Goal: Task Accomplishment & Management: Manage account settings

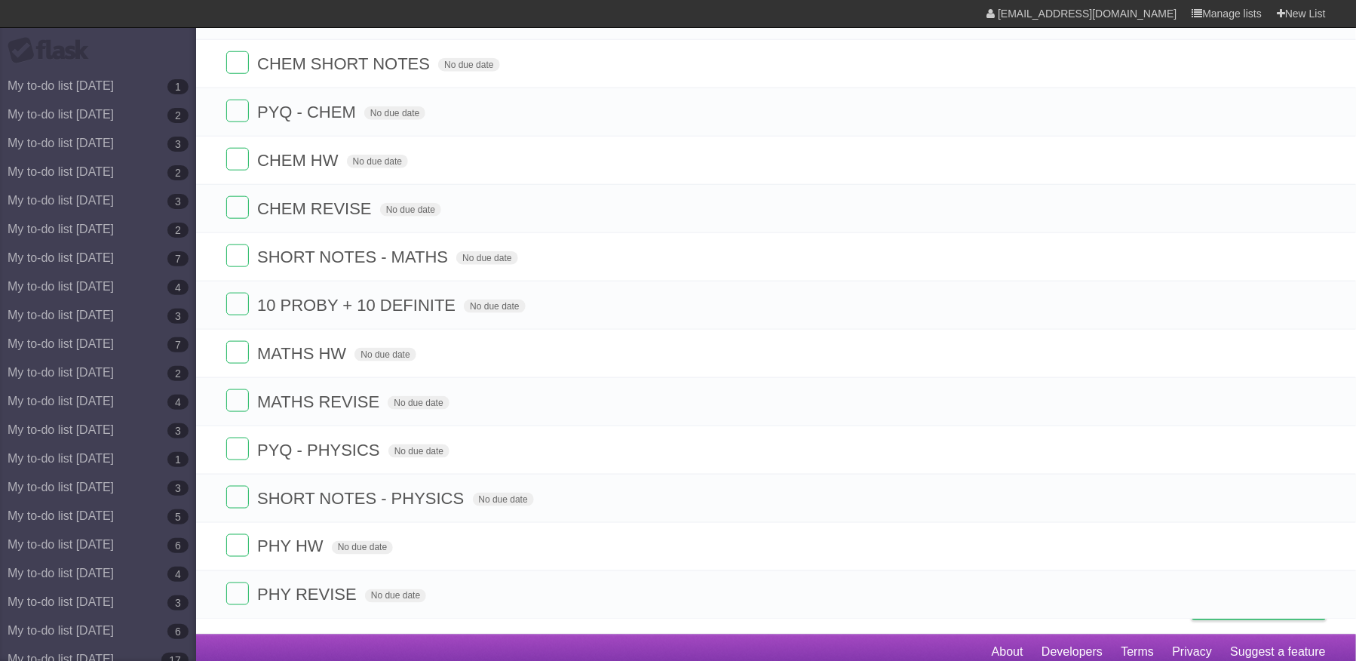
scroll to position [514, 0]
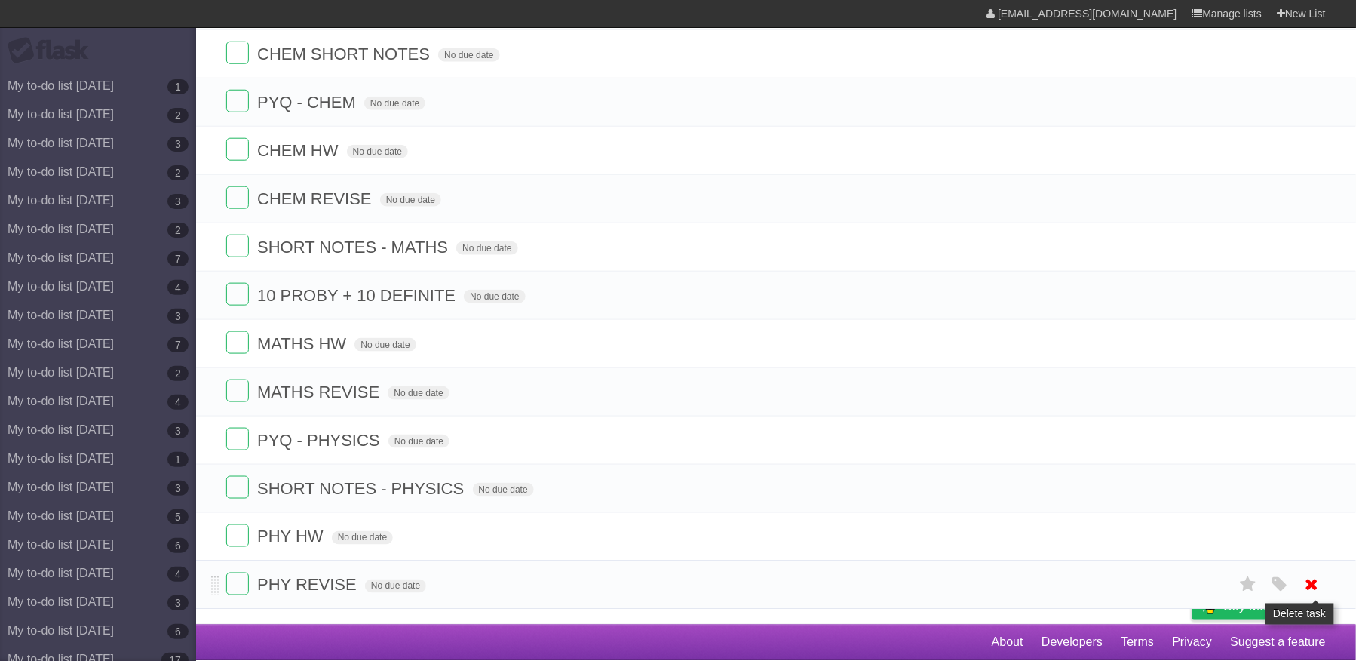
click at [1312, 578] on icon at bounding box center [1312, 584] width 21 height 25
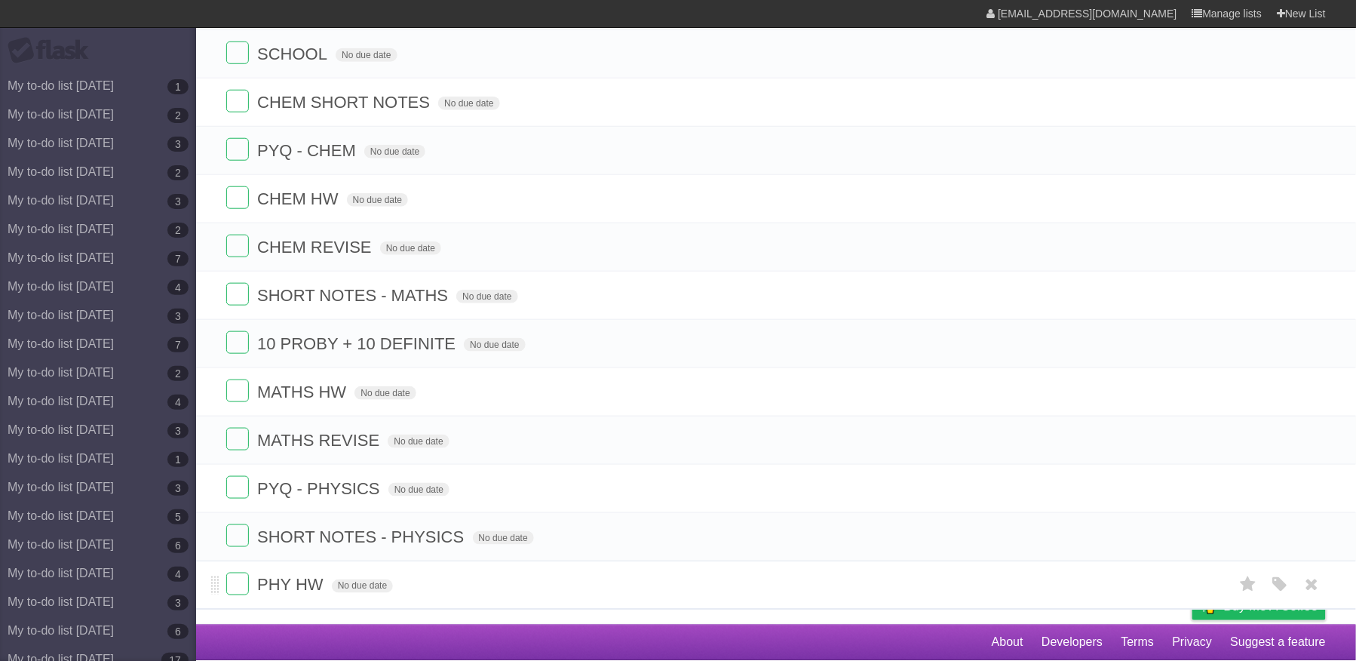
click at [321, 577] on span "PHY HW" at bounding box center [292, 584] width 70 height 19
type input "**********"
click at [1308, 532] on icon at bounding box center [1312, 536] width 21 height 25
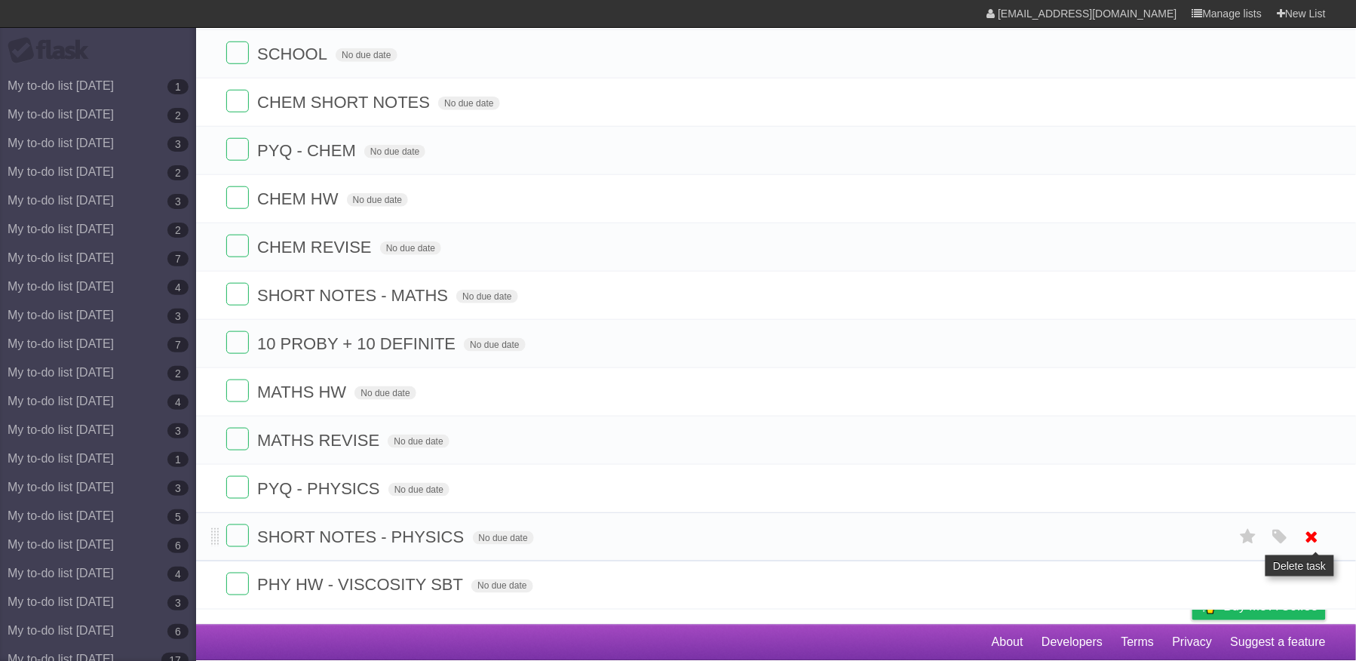
scroll to position [414, 0]
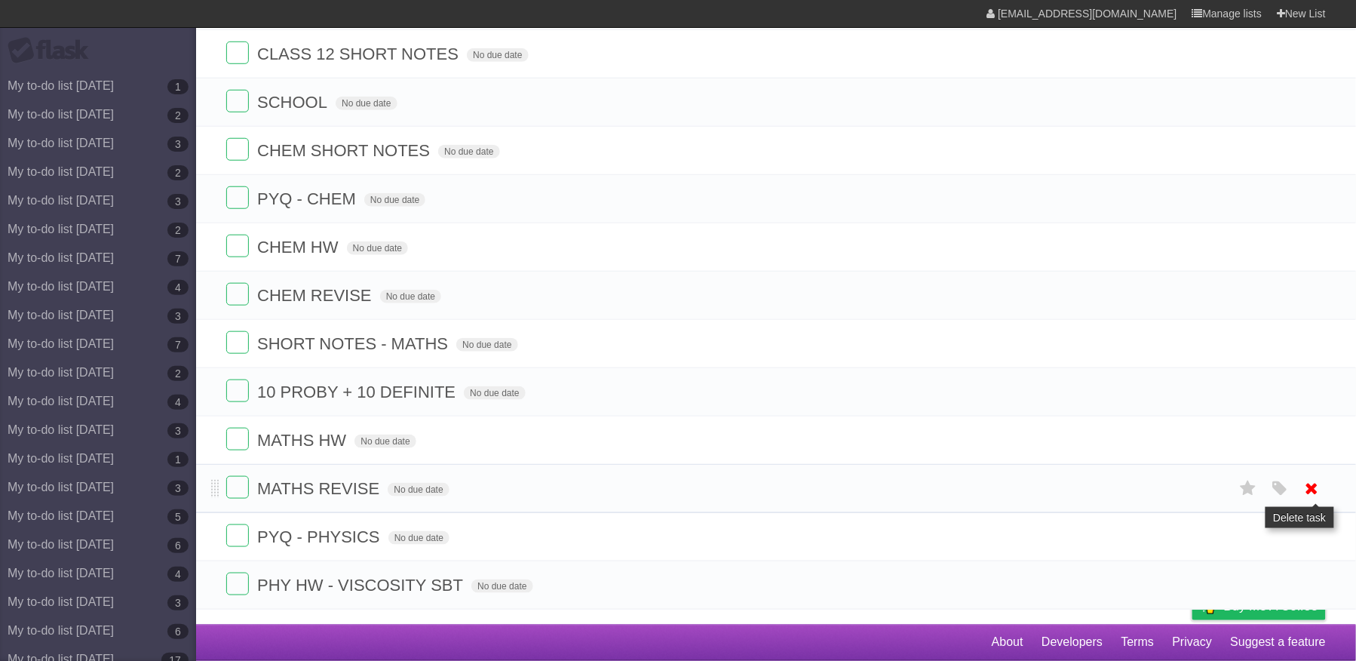
click at [1310, 480] on icon at bounding box center [1312, 488] width 21 height 25
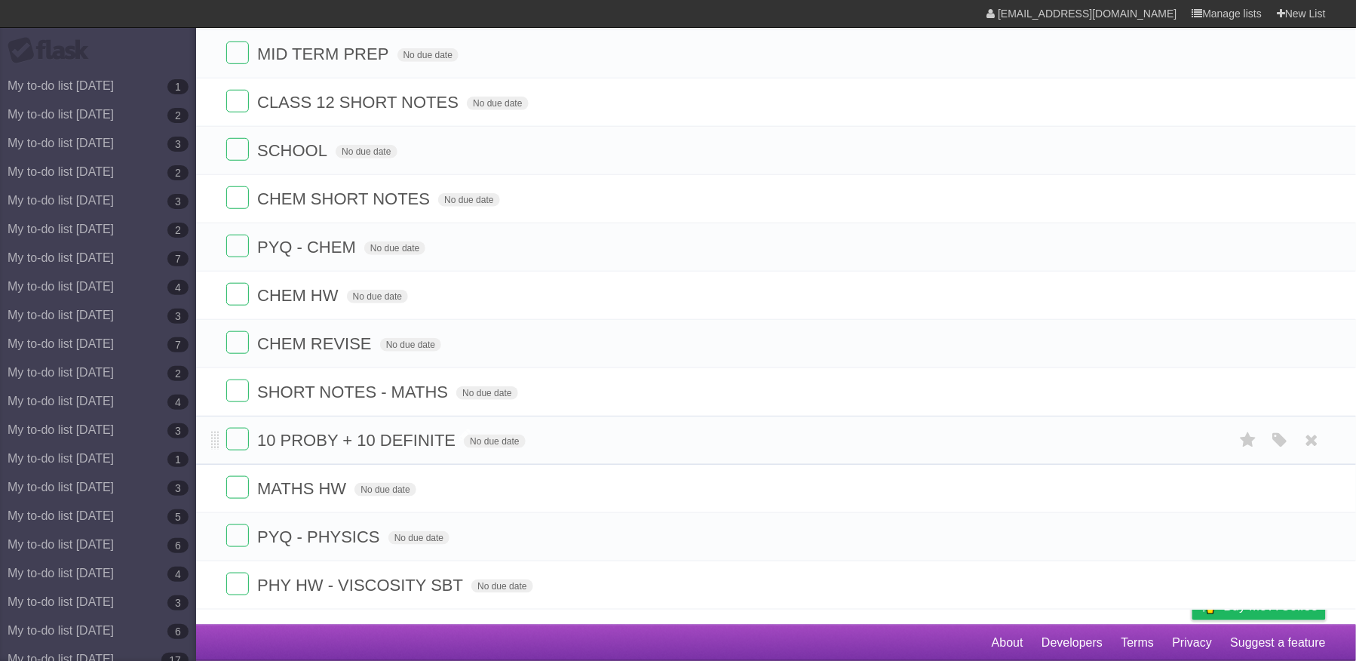
click at [360, 434] on span "10 PROBY + 10 DEFINITE" at bounding box center [358, 440] width 202 height 19
type input "**********"
click at [1314, 382] on icon at bounding box center [1312, 391] width 21 height 25
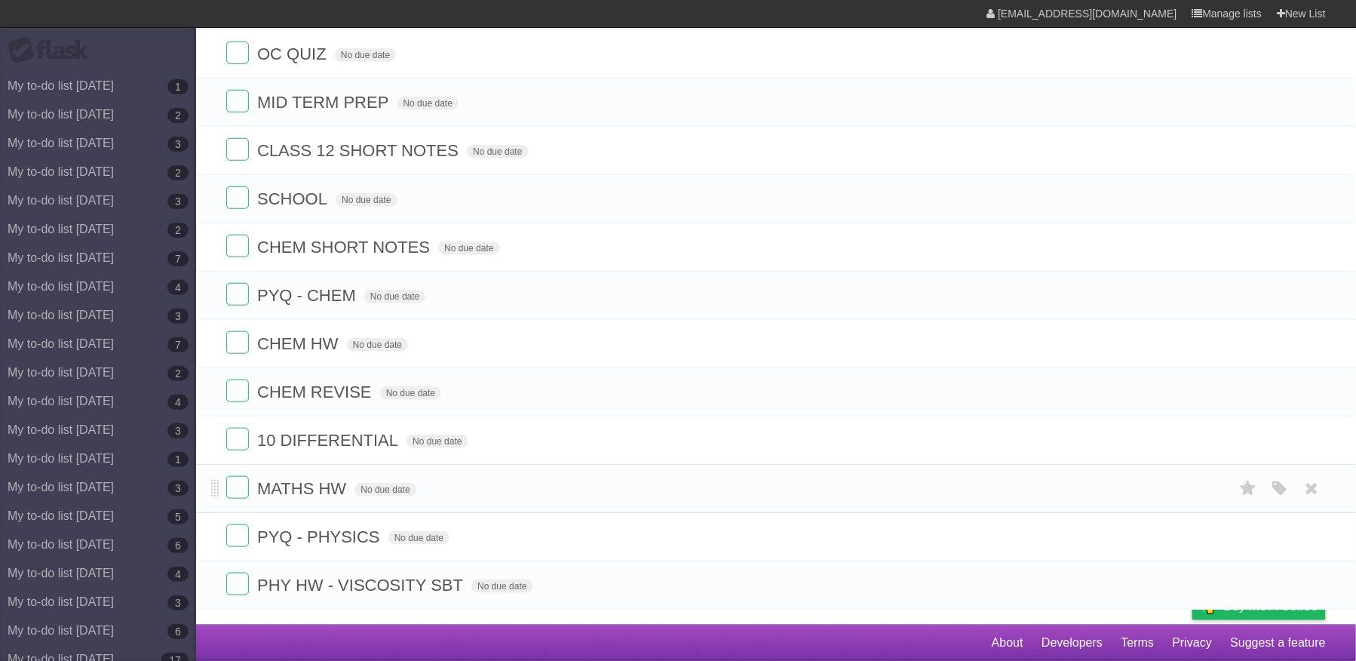
click at [335, 480] on span "MATHS HW" at bounding box center [303, 488] width 93 height 19
type input "**********"
click at [1319, 384] on icon at bounding box center [1312, 391] width 21 height 25
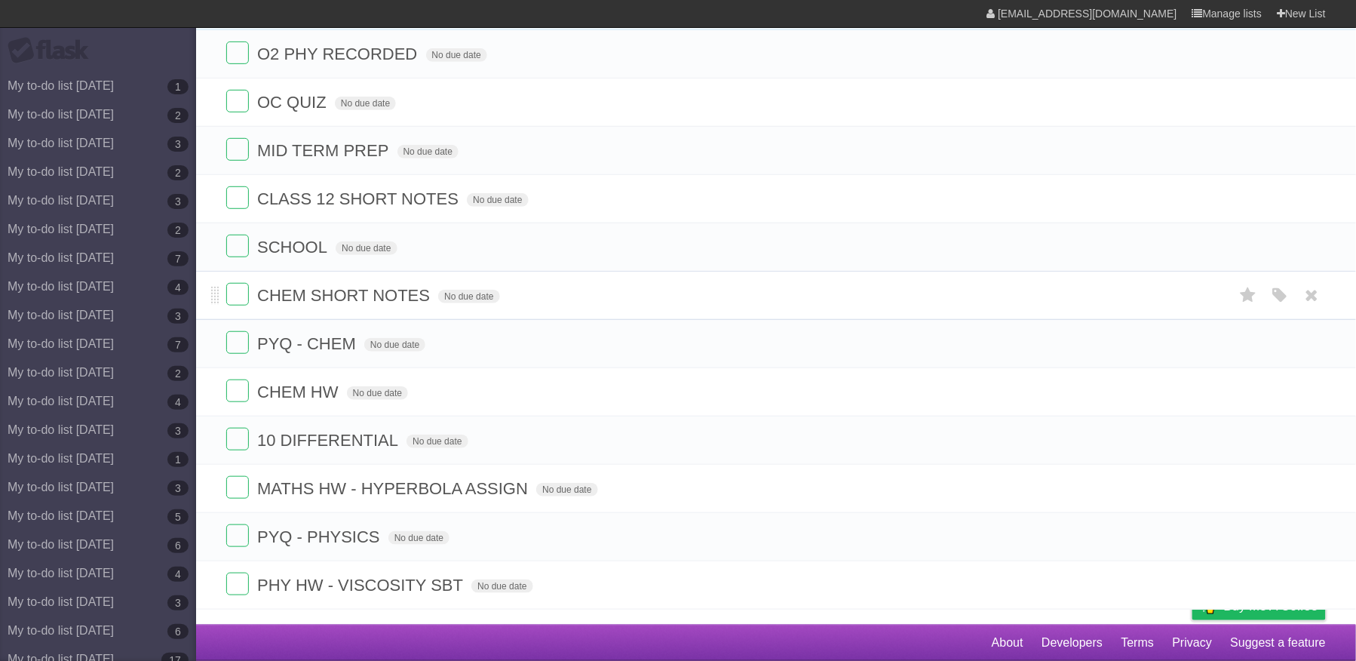
scroll to position [215, 0]
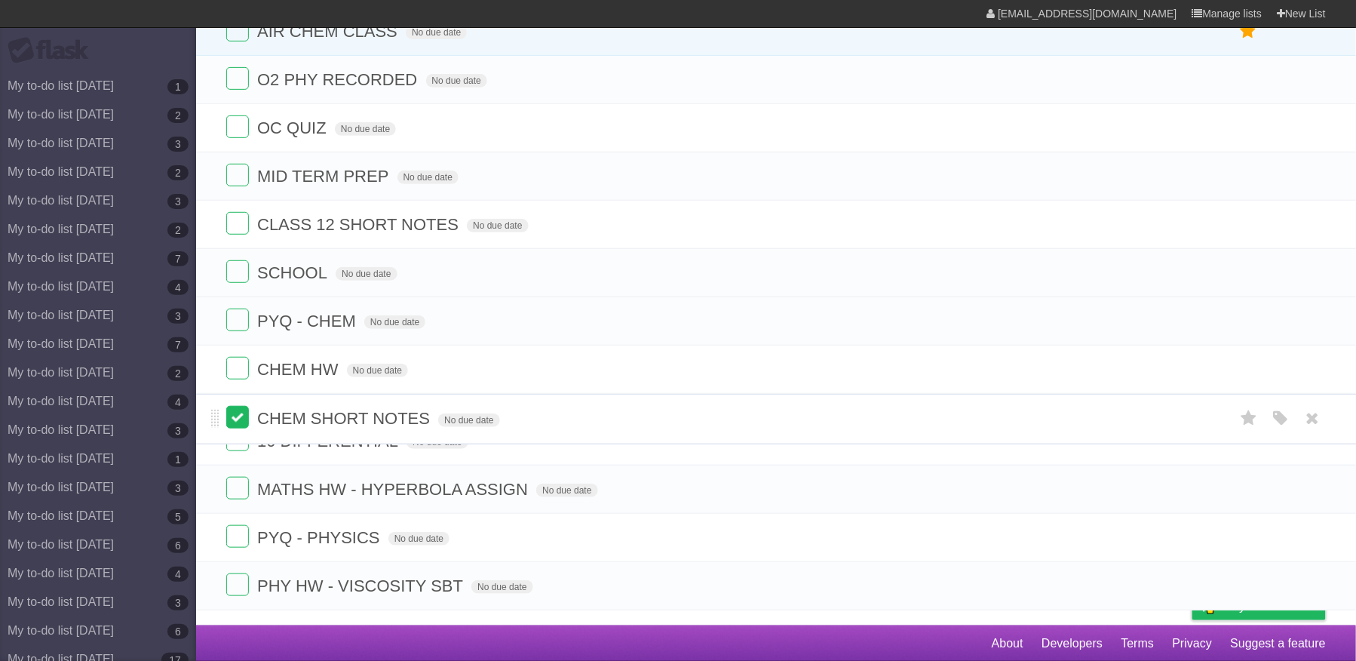
drag, startPoint x: 216, startPoint y: 282, endPoint x: 227, endPoint y: 416, distance: 134.7
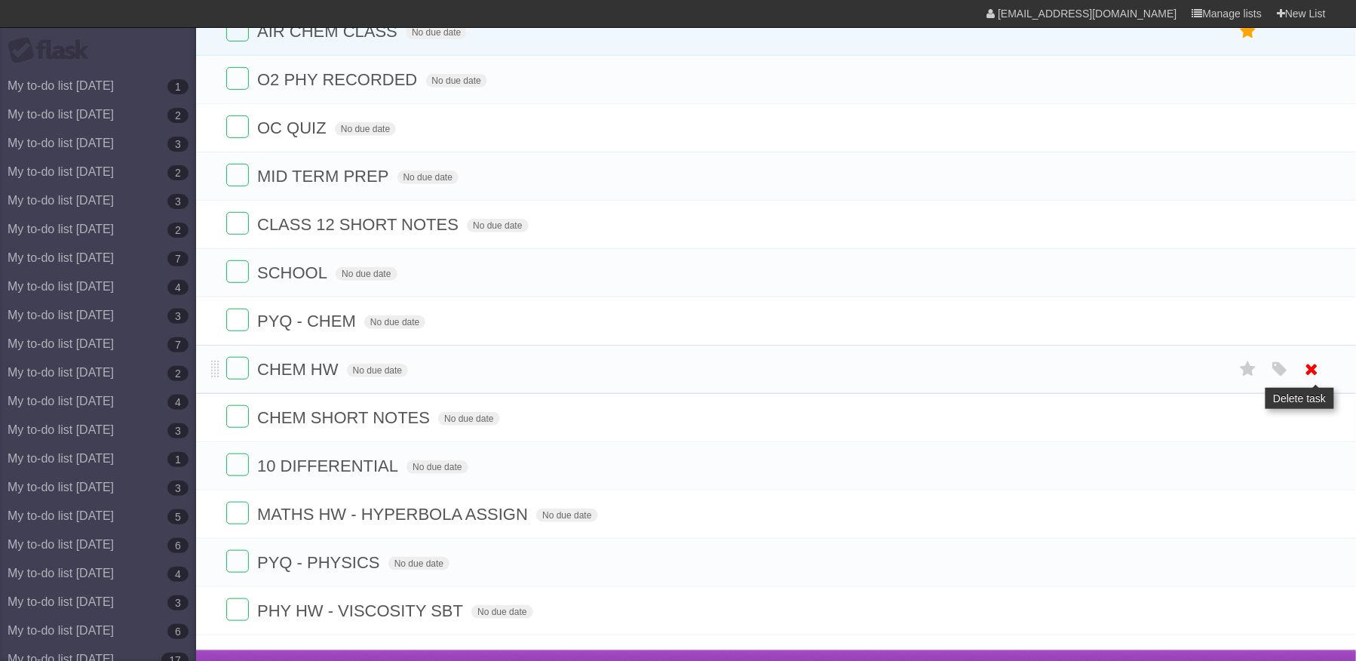
click at [1311, 379] on icon at bounding box center [1312, 369] width 21 height 25
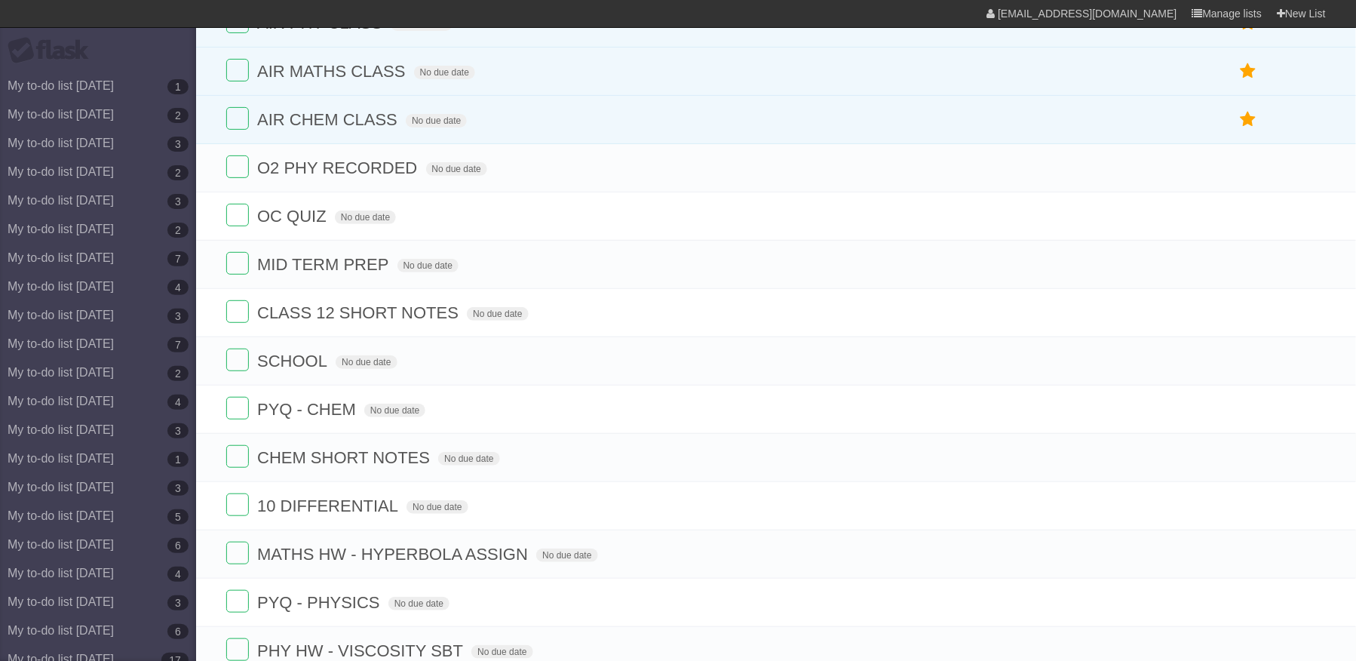
scroll to position [57, 0]
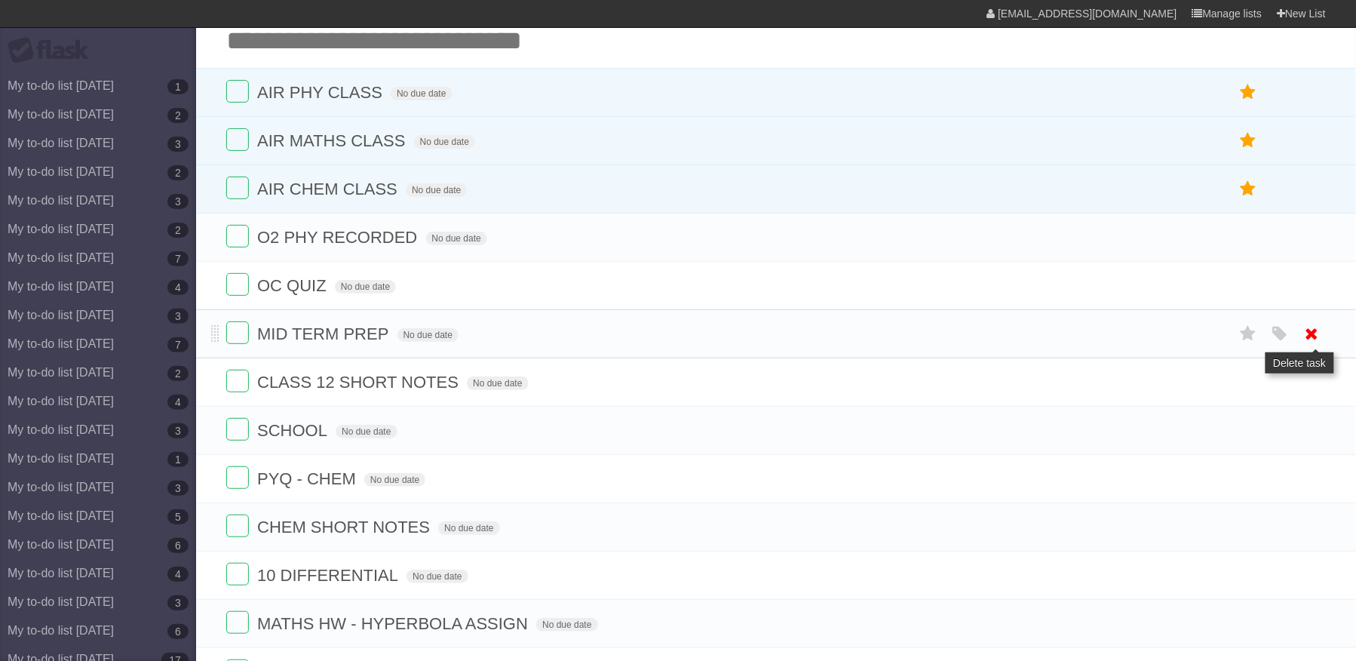
click at [1307, 346] on icon at bounding box center [1312, 333] width 21 height 25
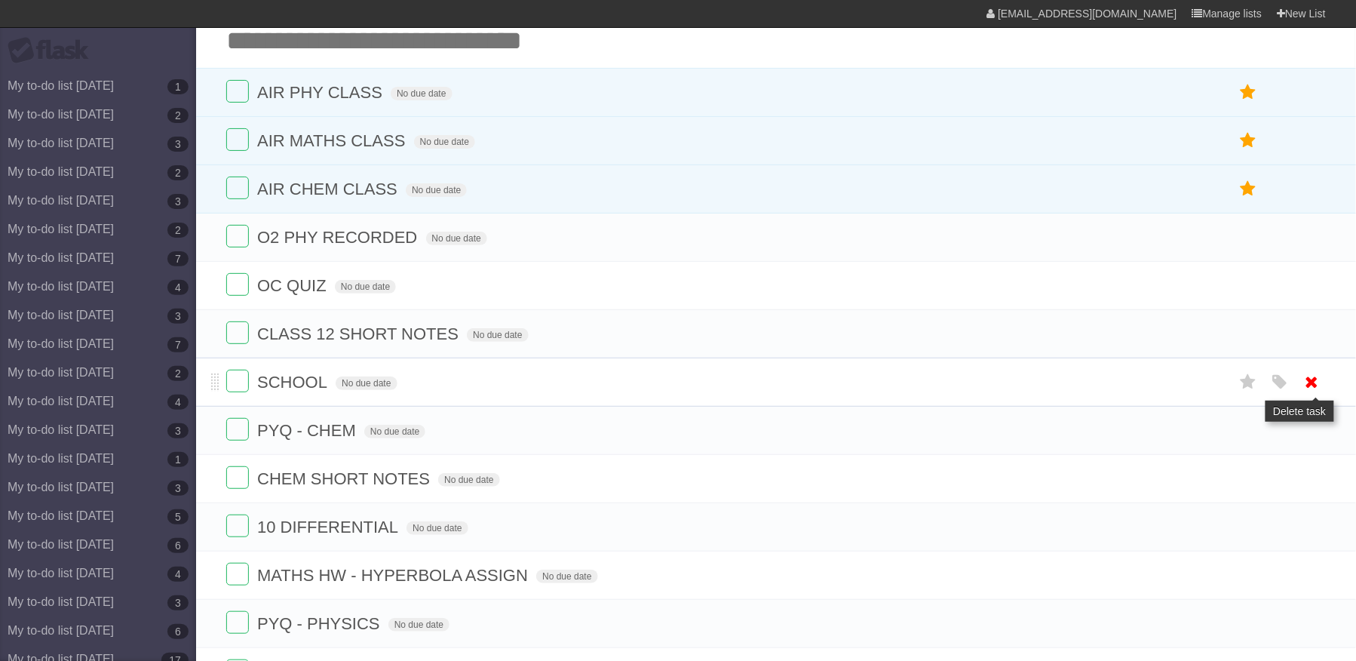
click at [1313, 394] on icon at bounding box center [1312, 382] width 21 height 25
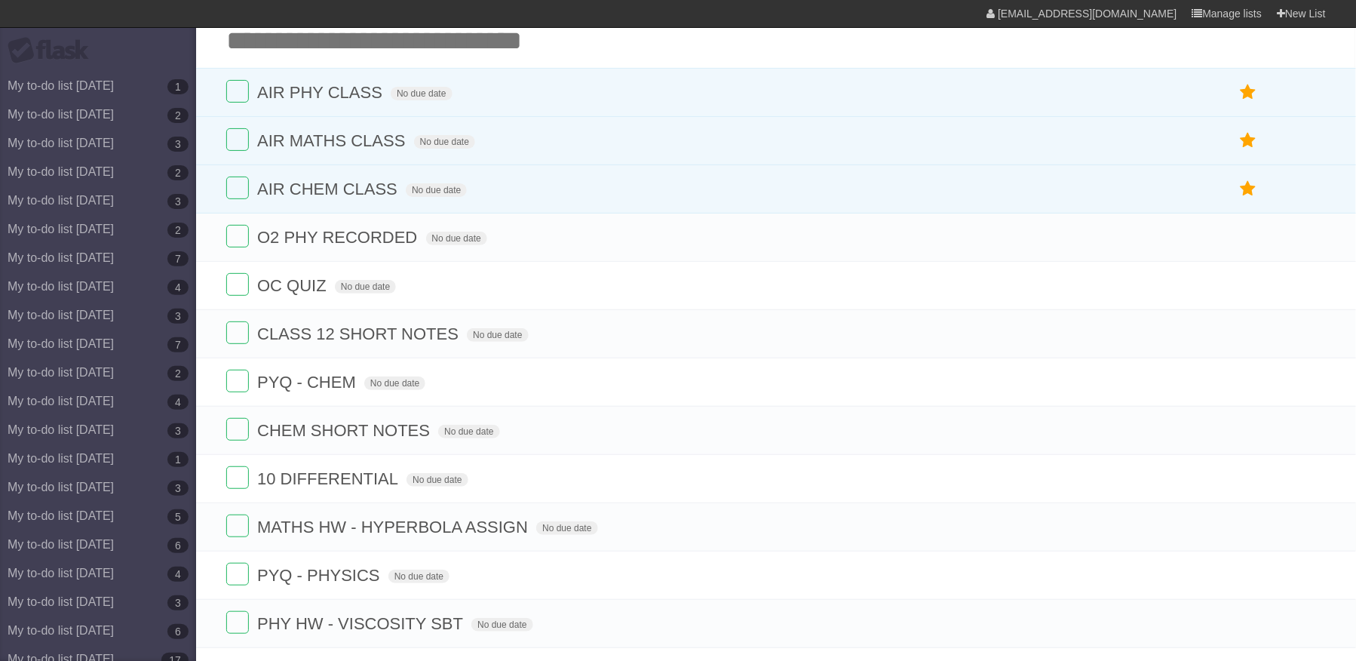
scroll to position [0, 0]
